Goal: Information Seeking & Learning: Learn about a topic

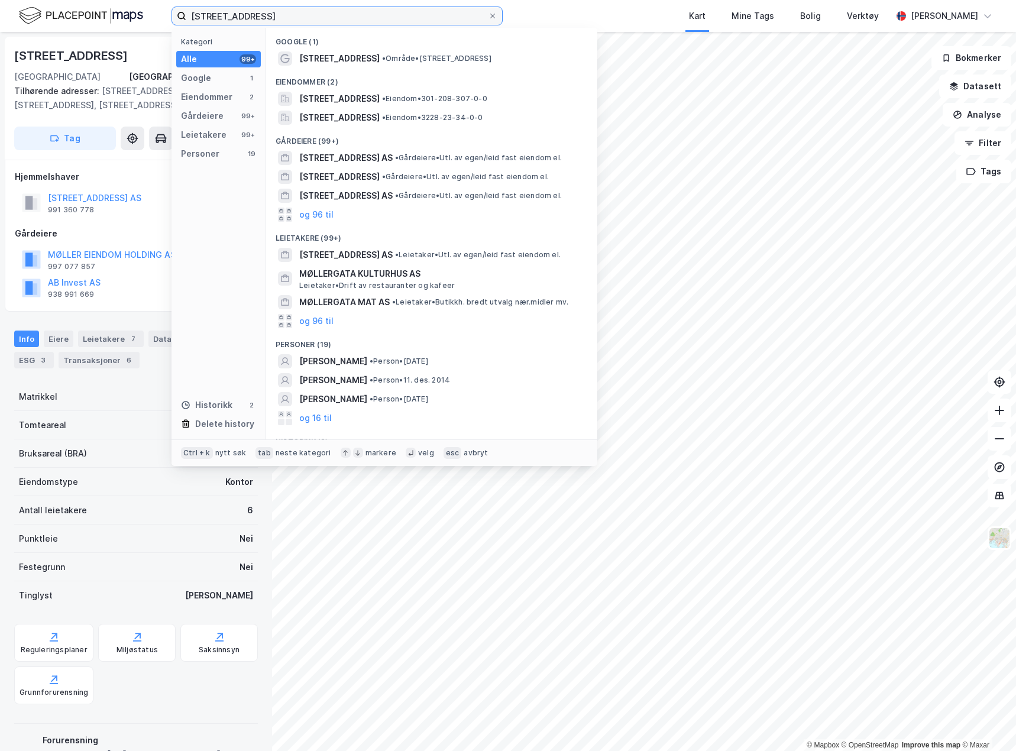
click at [267, 16] on input "[STREET_ADDRESS]" at bounding box center [337, 16] width 302 height 18
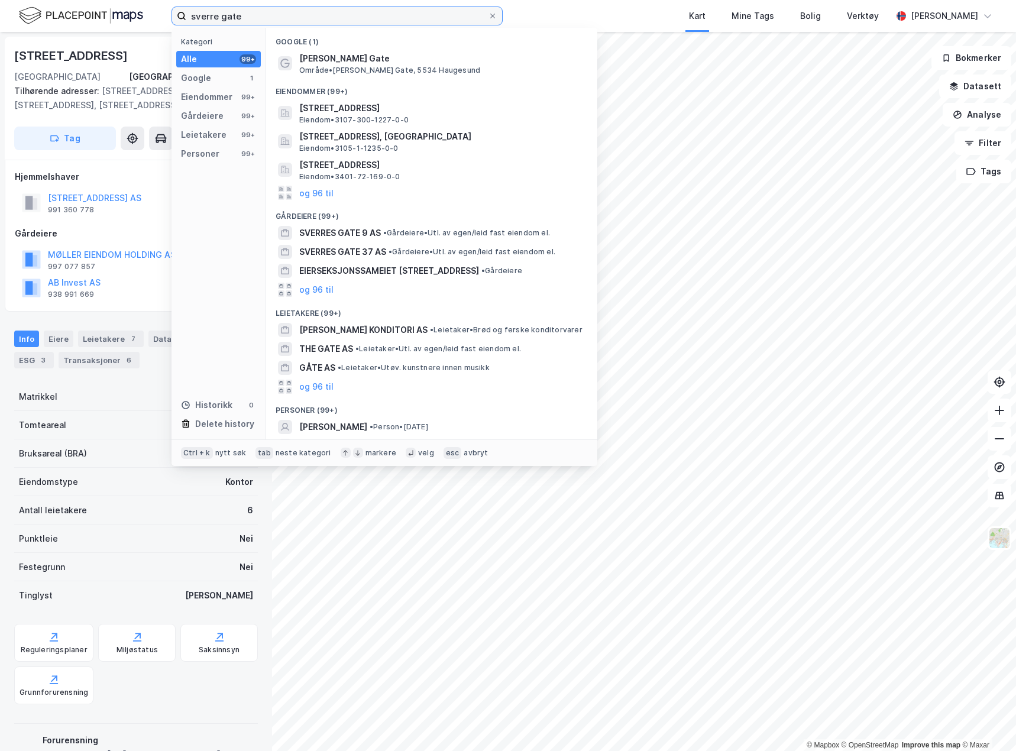
click at [217, 15] on input "sverre gate" at bounding box center [337, 16] width 302 height 18
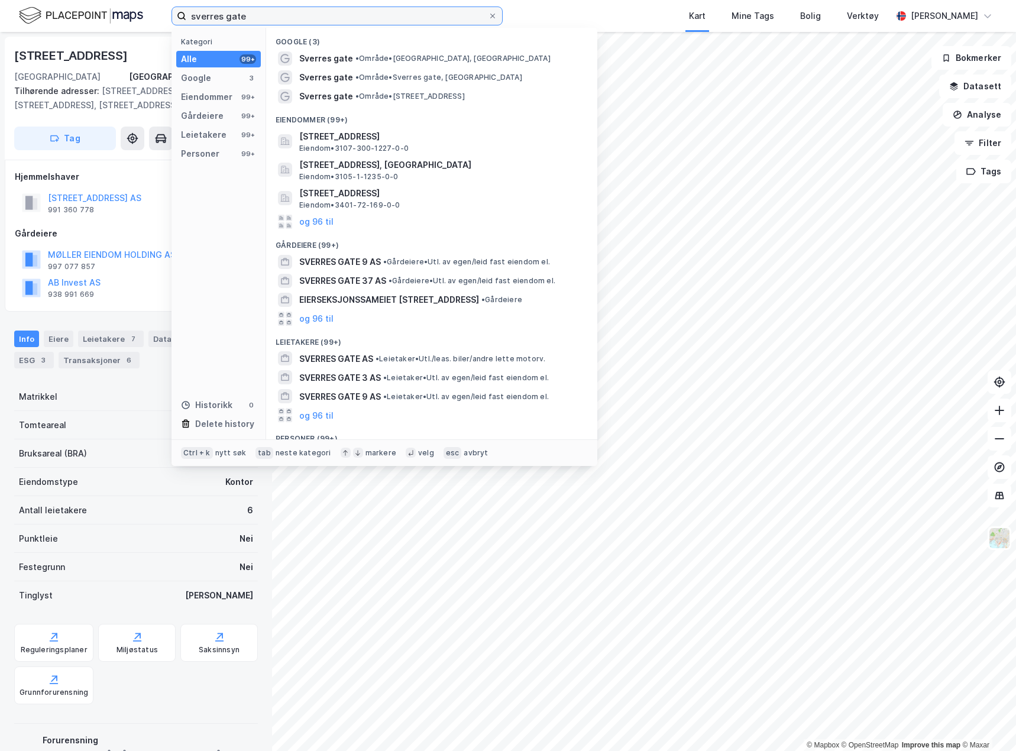
click at [283, 20] on input "sverres gate" at bounding box center [337, 16] width 302 height 18
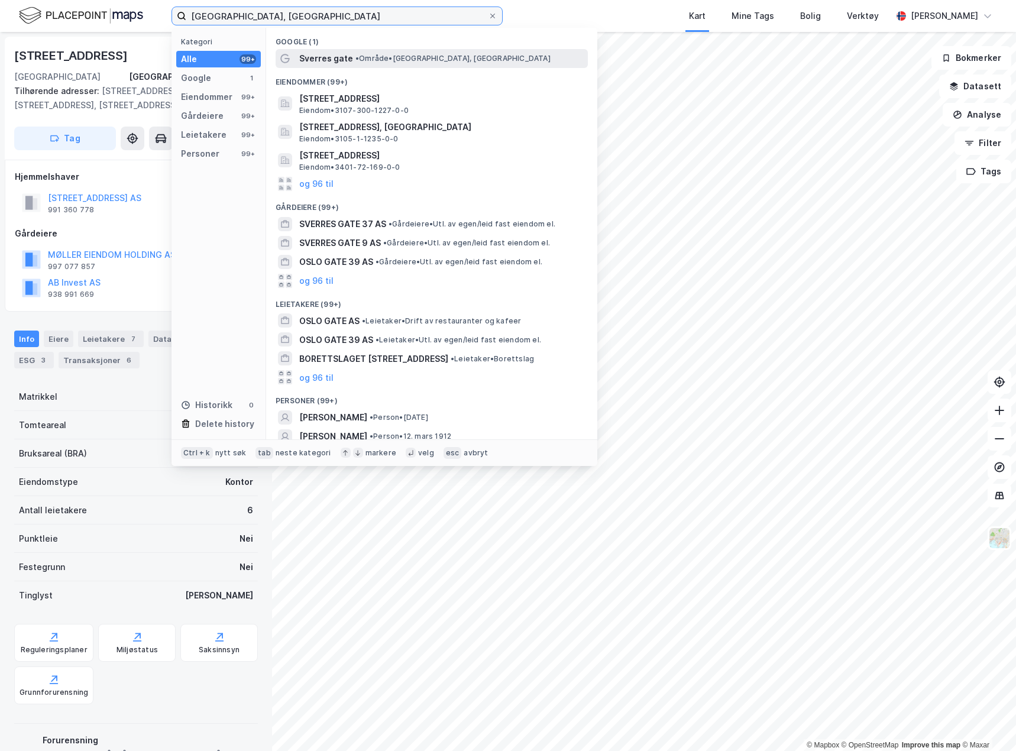
type input "[GEOGRAPHIC_DATA], [GEOGRAPHIC_DATA]"
click at [321, 60] on span "Sverres gate" at bounding box center [326, 58] width 54 height 14
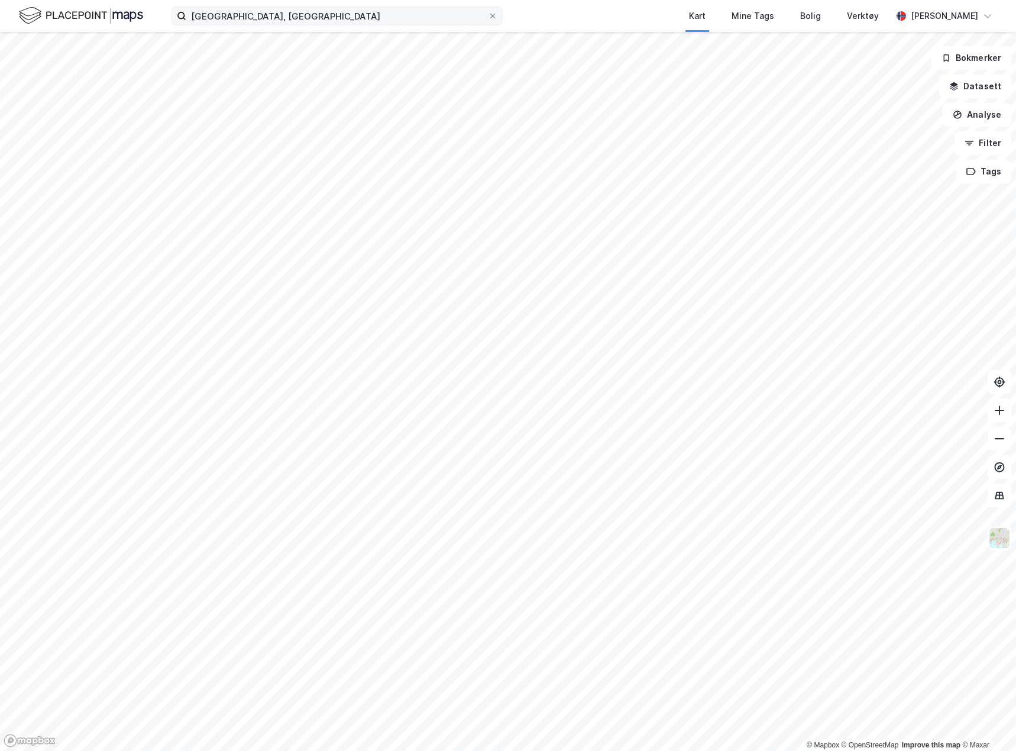
click at [497, 15] on label "[GEOGRAPHIC_DATA], [GEOGRAPHIC_DATA]" at bounding box center [337, 16] width 331 height 19
click at [488, 15] on input "[GEOGRAPHIC_DATA], [GEOGRAPHIC_DATA]" at bounding box center [337, 16] width 302 height 18
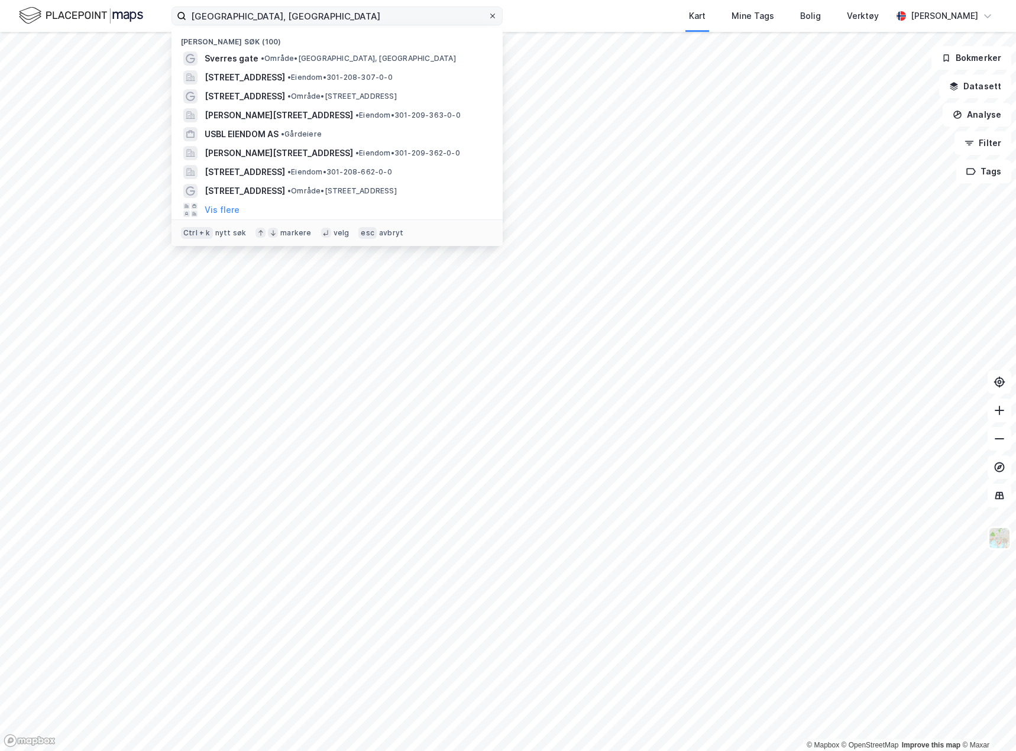
click at [493, 15] on icon at bounding box center [492, 16] width 5 height 5
click at [488, 15] on input "[GEOGRAPHIC_DATA], [GEOGRAPHIC_DATA]" at bounding box center [337, 16] width 302 height 18
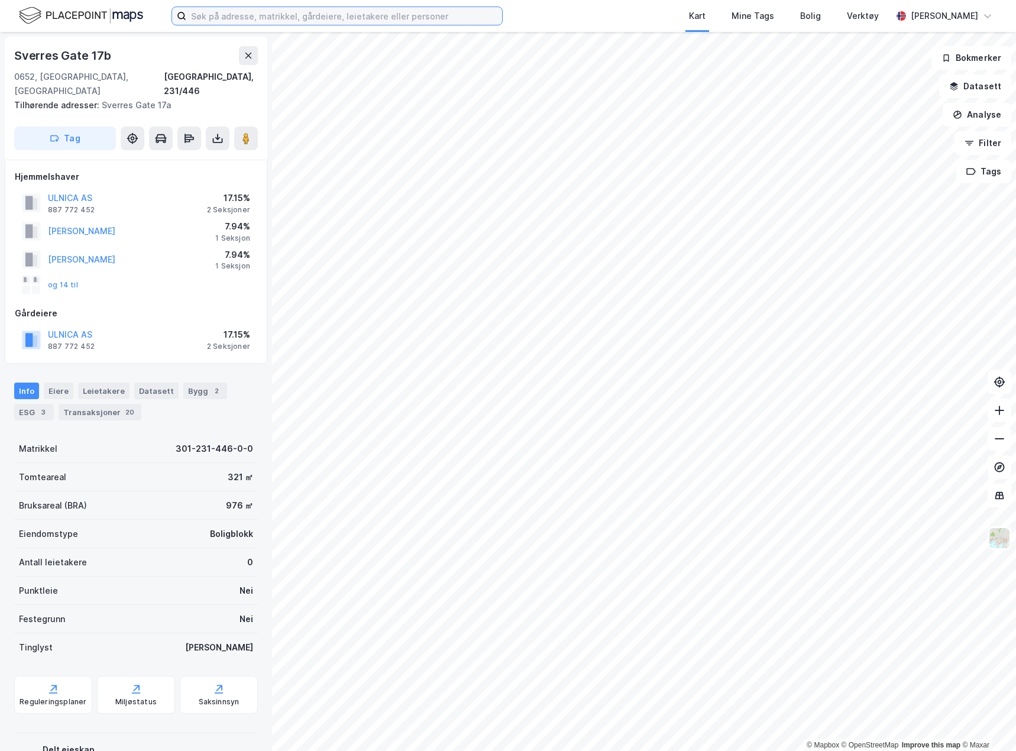
click at [256, 21] on input at bounding box center [344, 16] width 316 height 18
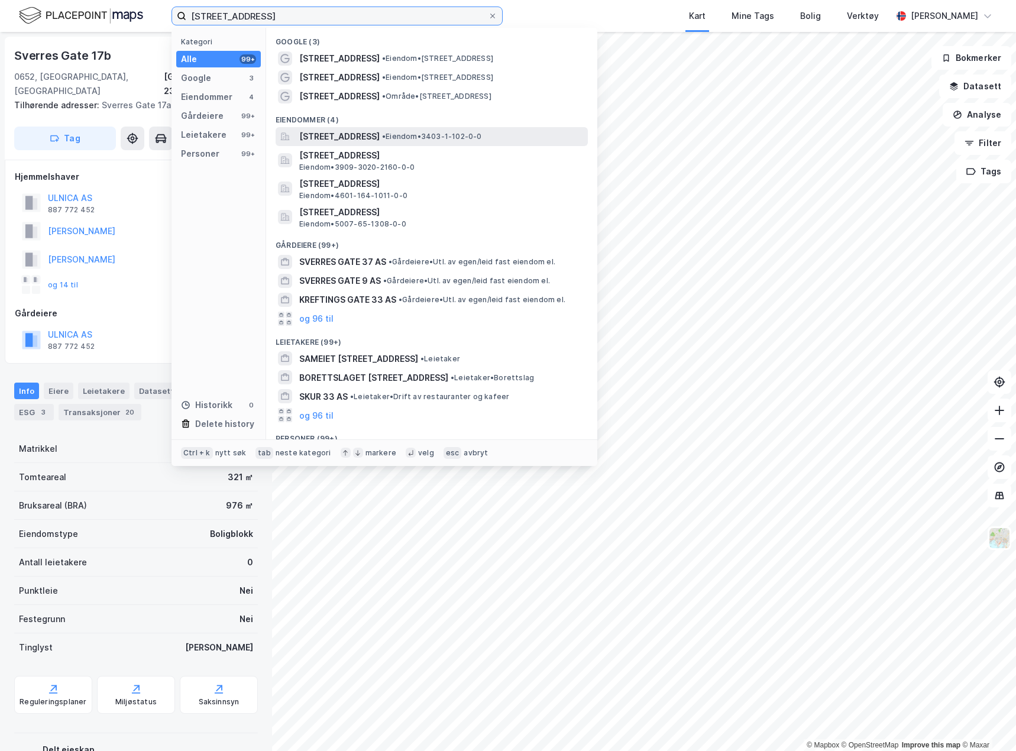
type input "[STREET_ADDRESS]"
click at [341, 131] on span "[STREET_ADDRESS]" at bounding box center [339, 137] width 80 height 14
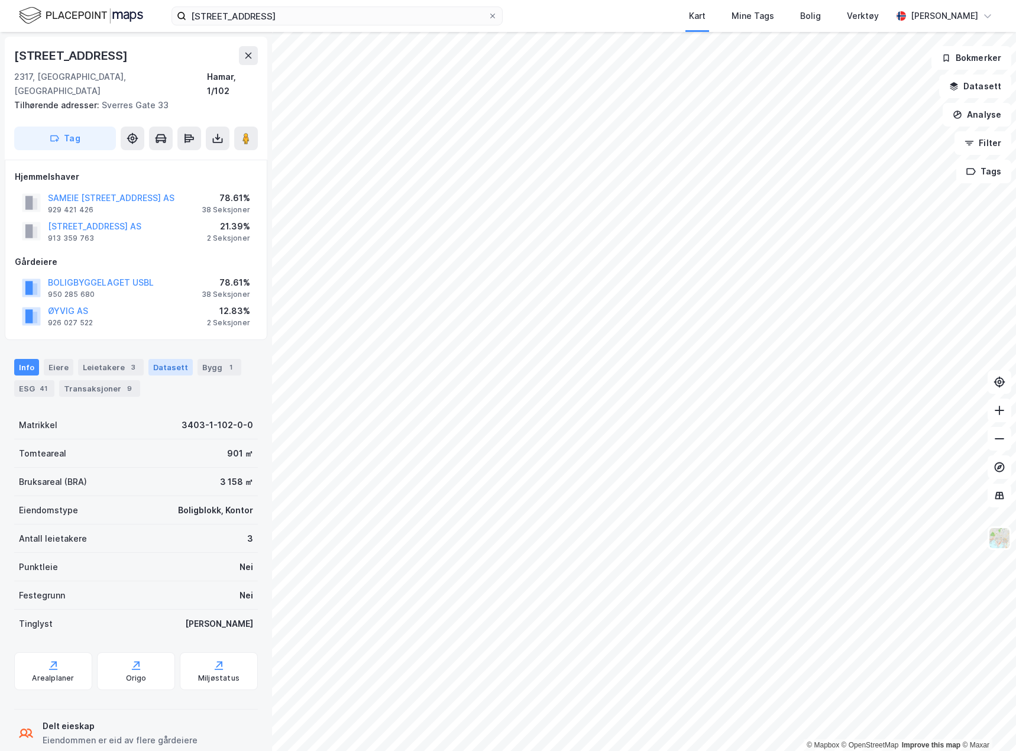
click at [160, 359] on div "Datasett" at bounding box center [170, 367] width 44 height 17
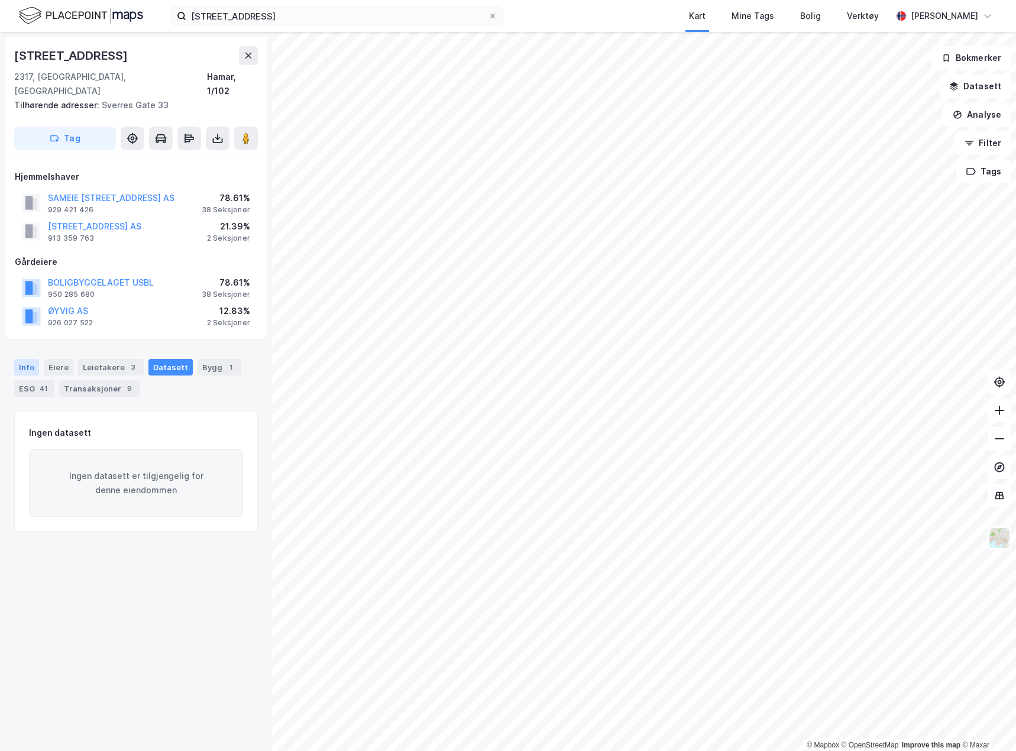
click at [22, 359] on div "Info" at bounding box center [26, 367] width 25 height 17
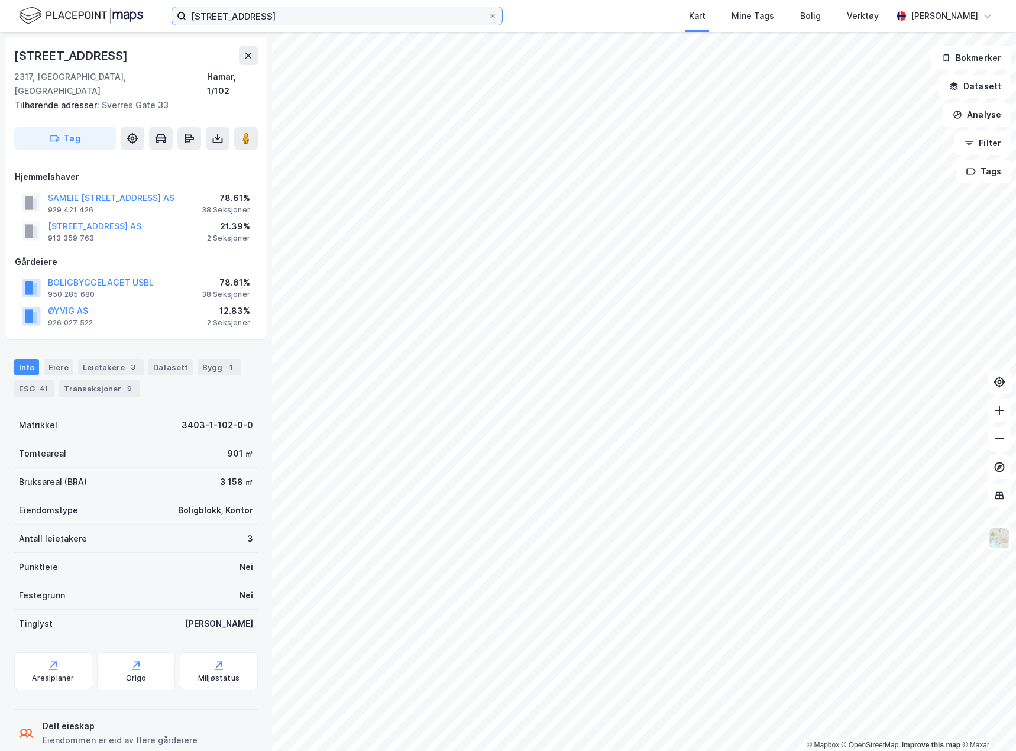
click at [296, 22] on input "[STREET_ADDRESS]" at bounding box center [337, 16] width 302 height 18
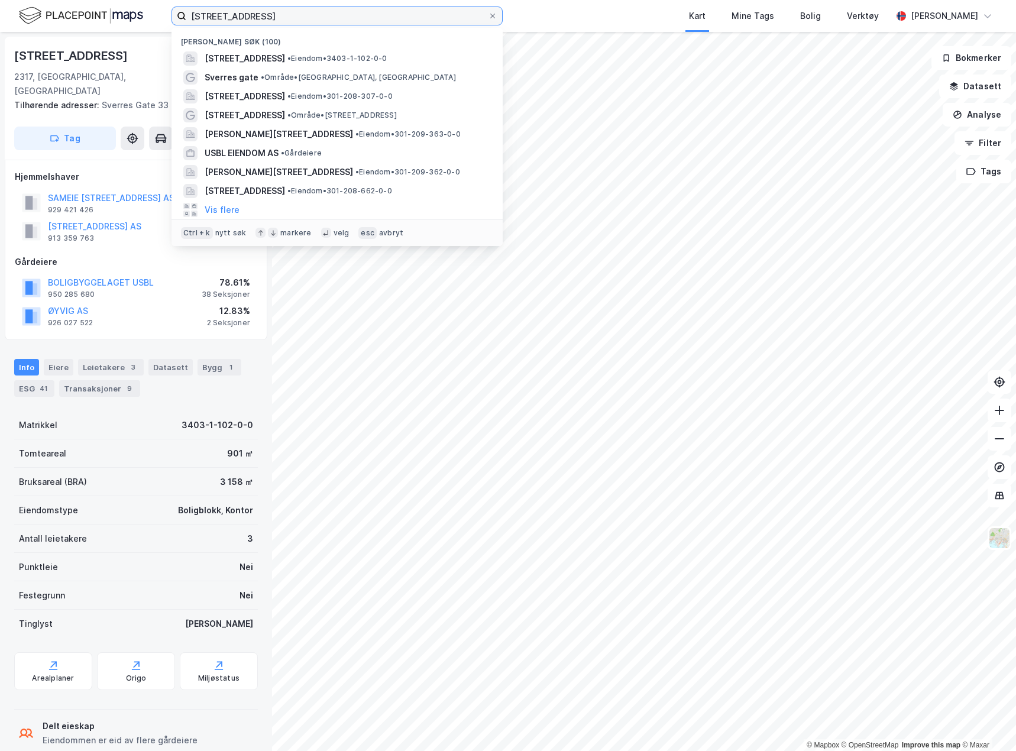
click at [296, 22] on input "[STREET_ADDRESS]" at bounding box center [337, 16] width 302 height 18
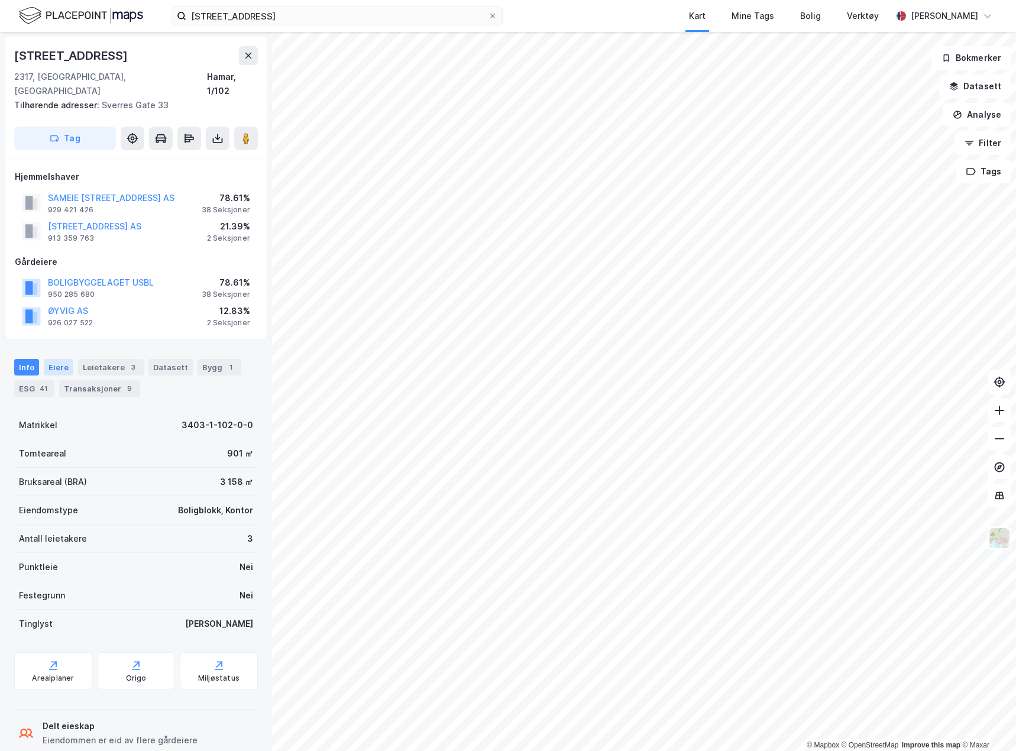
click at [57, 359] on div "Eiere" at bounding box center [59, 367] width 30 height 17
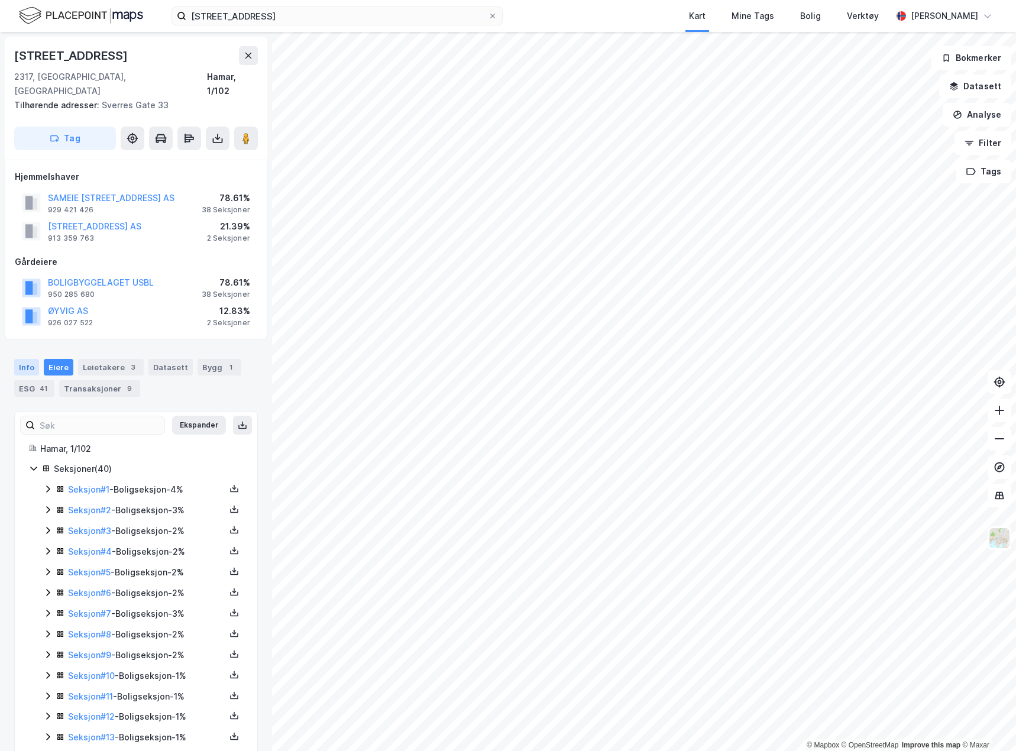
click at [16, 359] on div "Info" at bounding box center [26, 367] width 25 height 17
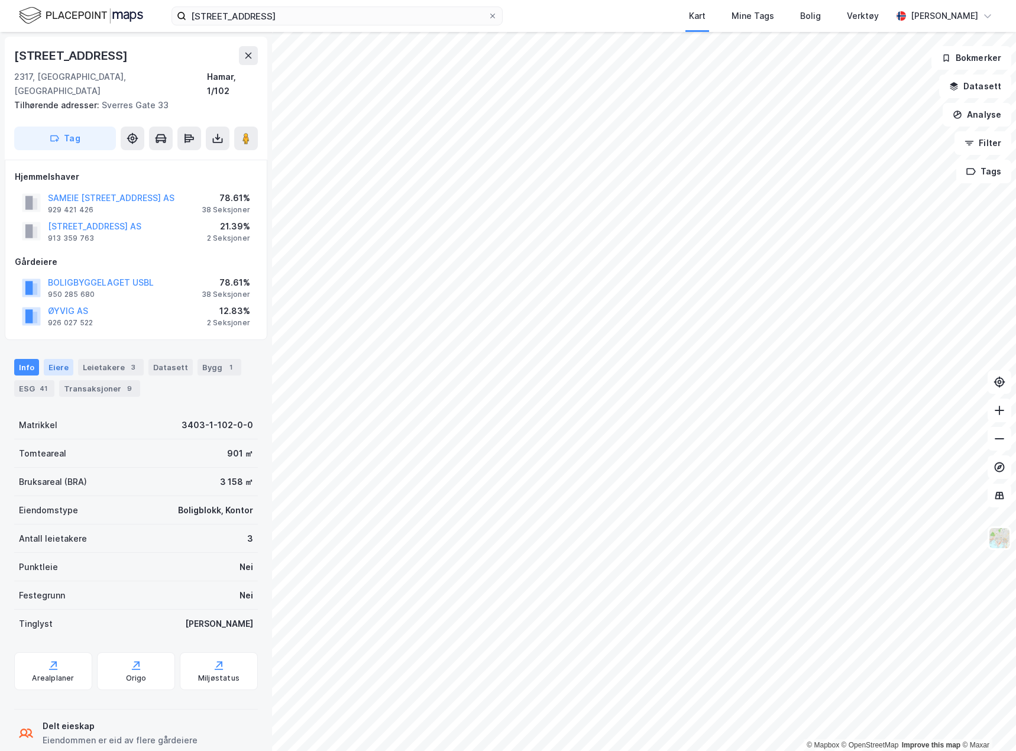
click at [47, 359] on div "Eiere" at bounding box center [59, 367] width 30 height 17
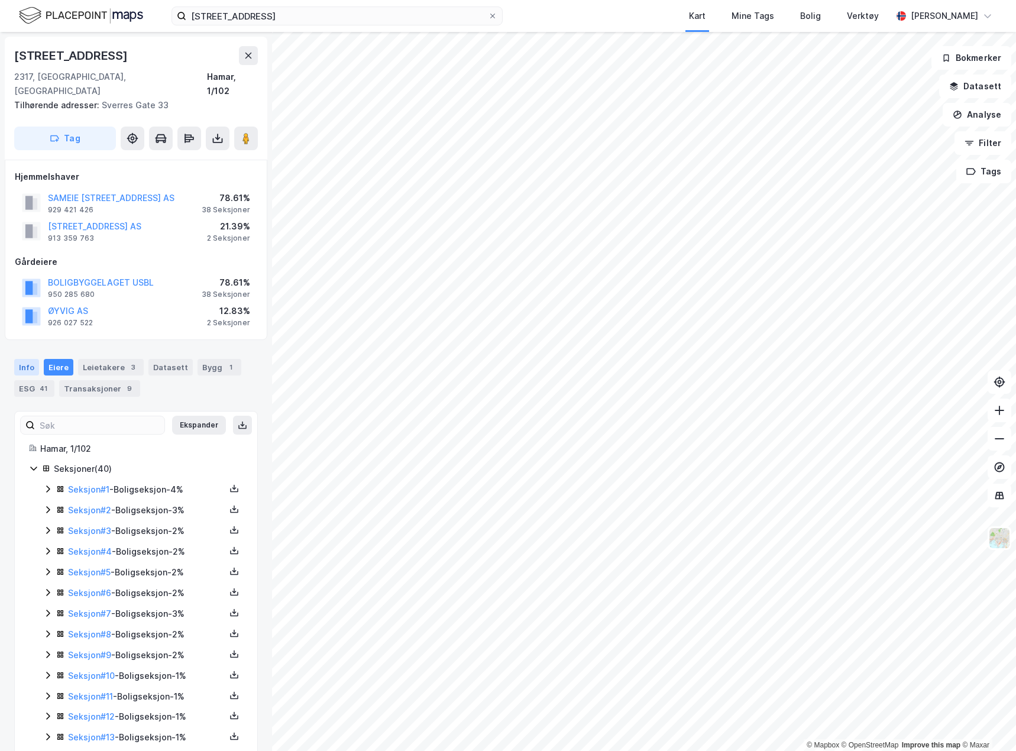
click at [27, 359] on div "Info" at bounding box center [26, 367] width 25 height 17
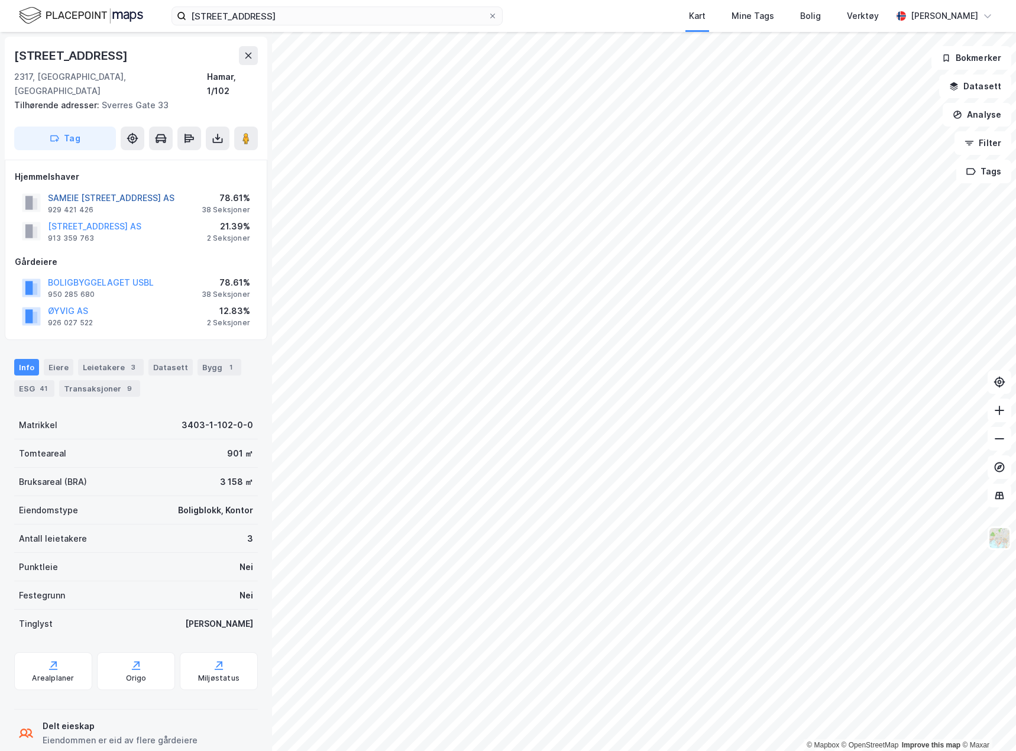
click at [0, 0] on button "SAMEIE [STREET_ADDRESS] AS" at bounding box center [0, 0] width 0 height 0
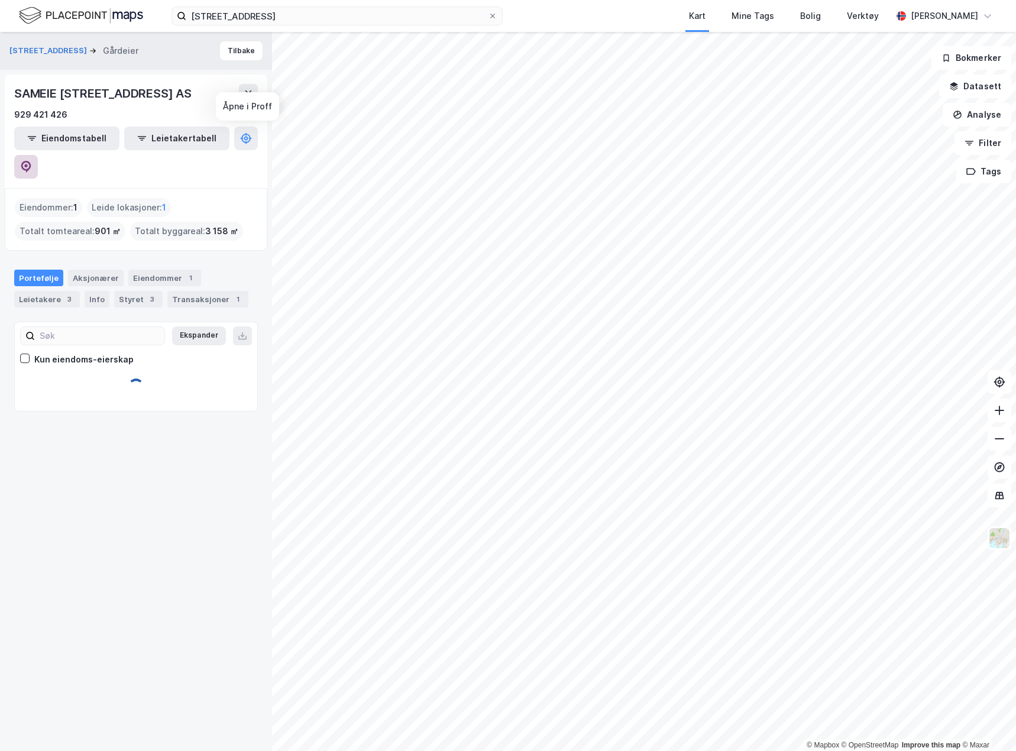
click at [31, 161] on icon at bounding box center [26, 167] width 10 height 12
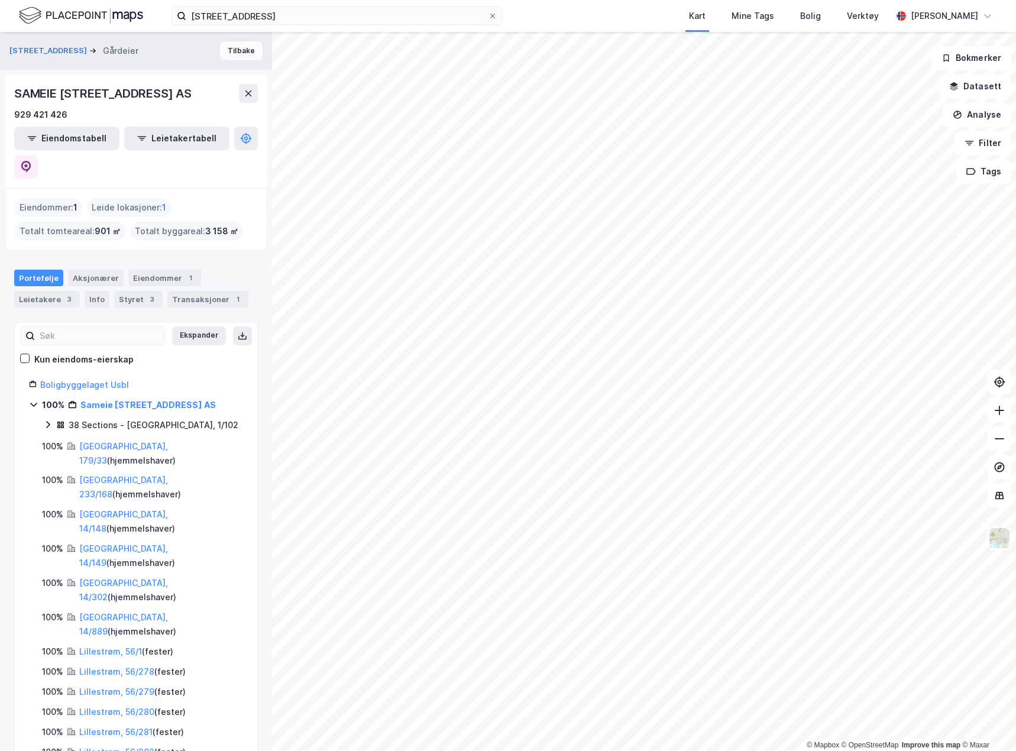
click at [232, 49] on button "Tilbake" at bounding box center [241, 50] width 43 height 19
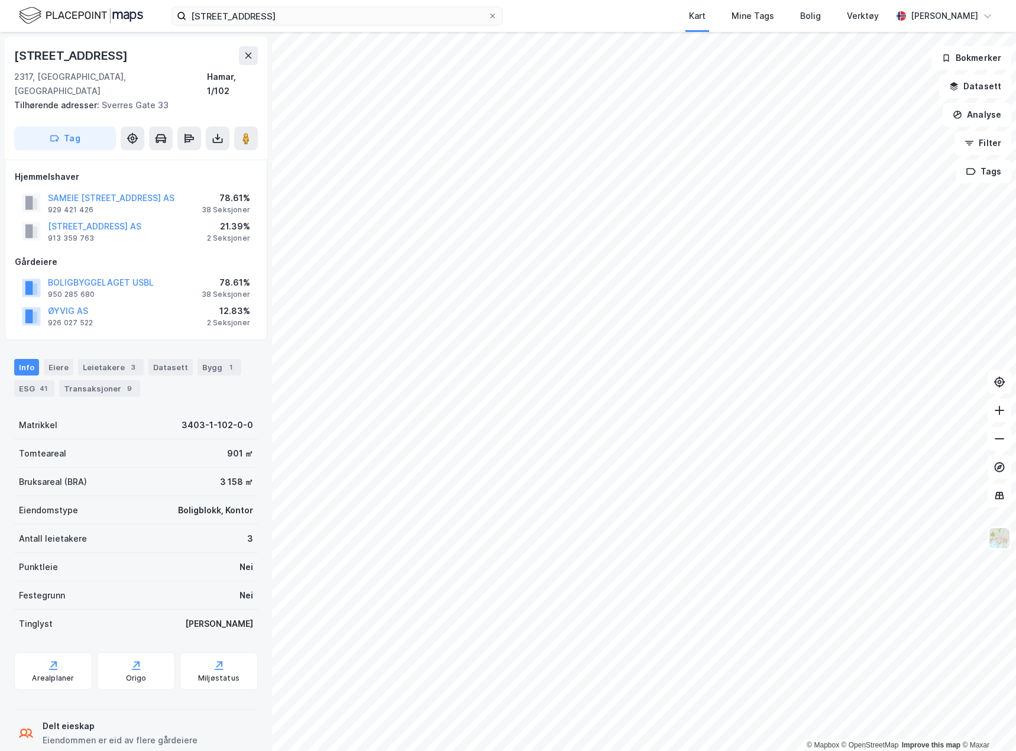
scroll to position [1, 0]
click at [202, 361] on div "Info [PERSON_NAME] 3 Datasett Bygg 1 ESG 41 Transaksjoner 9" at bounding box center [136, 377] width 244 height 38
click at [205, 358] on div "Bygg 1" at bounding box center [220, 366] width 44 height 17
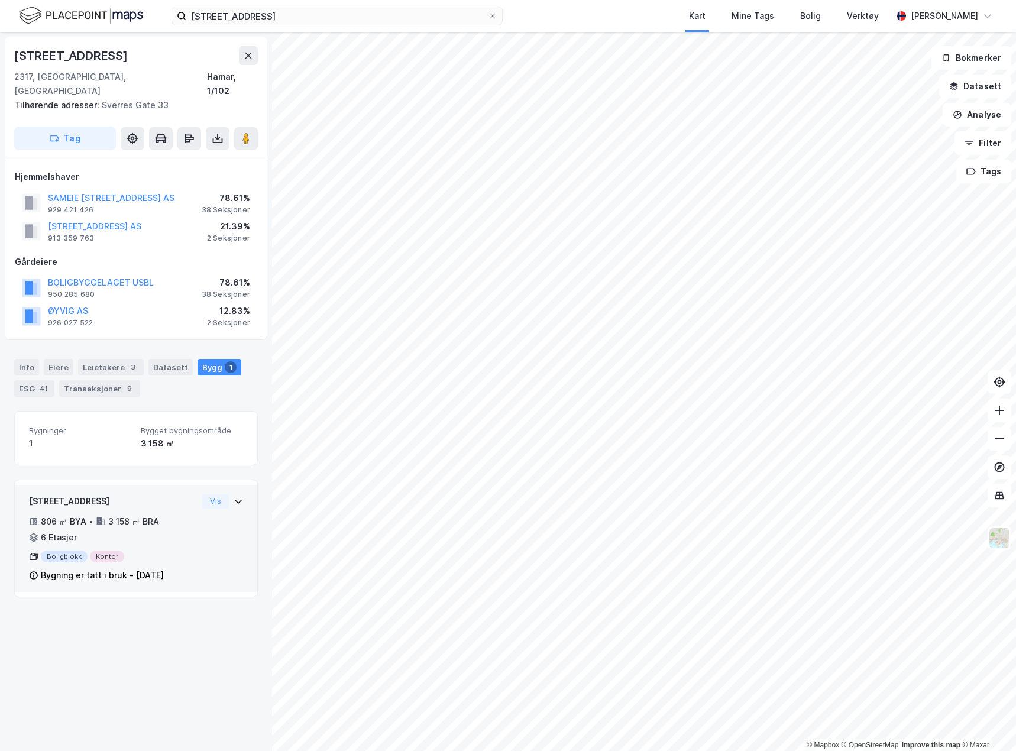
click at [172, 515] on div "806 ㎡ BYA • 3 158 ㎡ BRA • 6 Etasjer" at bounding box center [113, 530] width 169 height 31
